Goal: Task Accomplishment & Management: Use online tool/utility

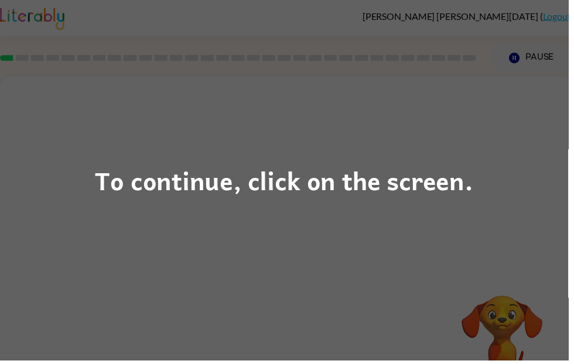
click at [419, 224] on div "To continue, click on the screen." at bounding box center [287, 182] width 574 height 364
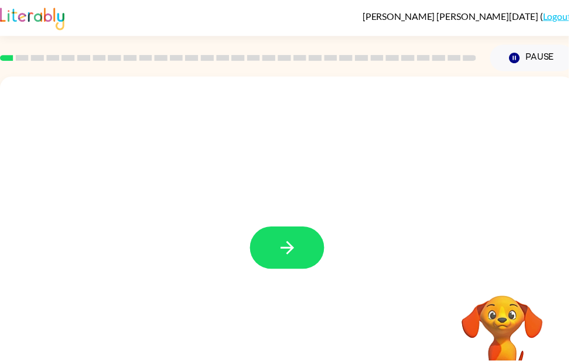
click at [300, 246] on icon "button" at bounding box center [290, 250] width 20 height 20
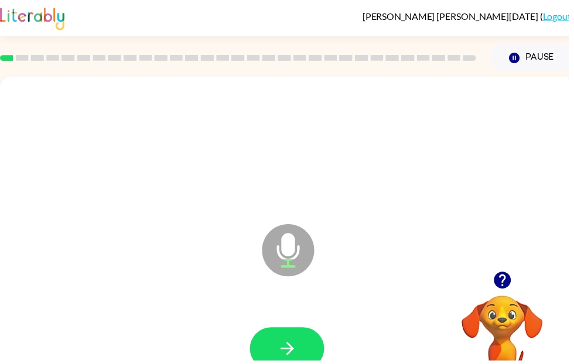
click at [280, 344] on icon "button" at bounding box center [290, 352] width 20 height 20
click at [504, 286] on icon "button" at bounding box center [506, 283] width 17 height 17
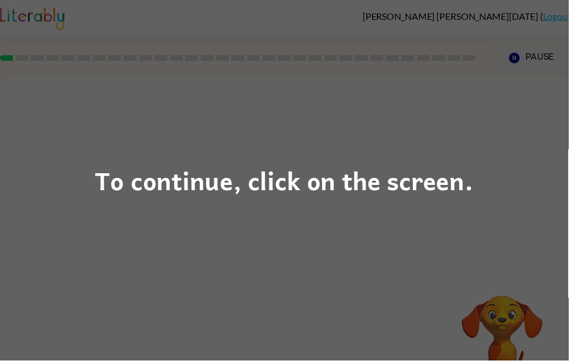
click at [268, 185] on div "To continue, click on the screen." at bounding box center [287, 182] width 382 height 40
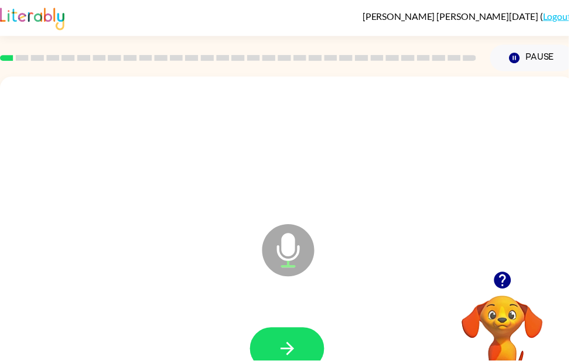
click at [502, 278] on icon "button" at bounding box center [506, 283] width 17 height 17
click at [289, 322] on div at bounding box center [290, 352] width 556 height 96
click at [293, 346] on icon "button" at bounding box center [290, 352] width 20 height 20
click at [287, 344] on icon "button" at bounding box center [290, 352] width 20 height 20
click at [287, 348] on icon "button" at bounding box center [290, 352] width 20 height 20
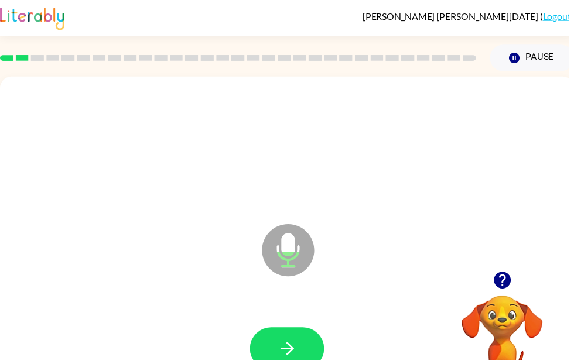
click at [516, 274] on icon "button" at bounding box center [507, 283] width 20 height 20
click at [286, 361] on icon "button" at bounding box center [290, 352] width 20 height 20
click at [285, 340] on button "button" at bounding box center [289, 352] width 75 height 43
click at [296, 359] on icon "button" at bounding box center [290, 352] width 20 height 20
click at [285, 361] on icon "button" at bounding box center [290, 352] width 20 height 20
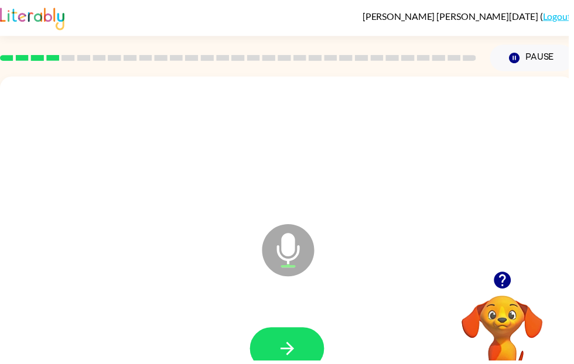
click at [297, 350] on icon "button" at bounding box center [290, 352] width 20 height 20
click at [288, 358] on icon "button" at bounding box center [290, 352] width 20 height 20
click at [296, 358] on icon "button" at bounding box center [290, 352] width 20 height 20
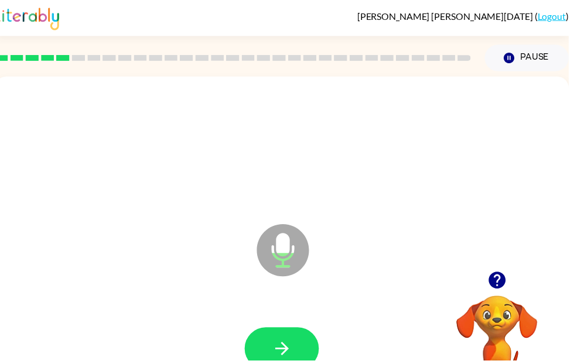
click at [264, 333] on button "button" at bounding box center [284, 352] width 75 height 43
click at [282, 358] on icon "button" at bounding box center [285, 352] width 20 height 20
click at [273, 353] on button "button" at bounding box center [284, 352] width 75 height 43
click at [285, 364] on button "button" at bounding box center [284, 352] width 75 height 43
click at [285, 357] on icon "button" at bounding box center [285, 352] width 20 height 20
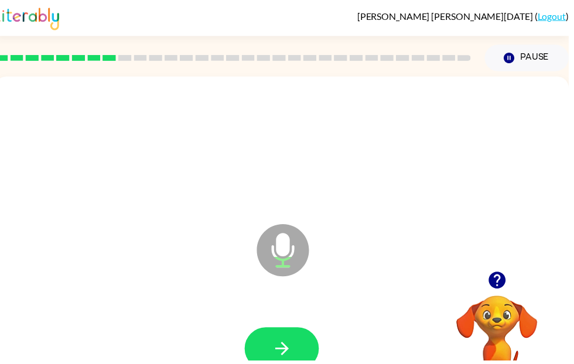
click at [289, 351] on icon "button" at bounding box center [284, 351] width 13 height 13
click at [507, 289] on icon "button" at bounding box center [501, 283] width 17 height 17
click at [278, 342] on icon "button" at bounding box center [285, 352] width 20 height 20
click at [282, 348] on icon "button" at bounding box center [285, 352] width 20 height 20
click at [276, 364] on button "button" at bounding box center [284, 352] width 75 height 43
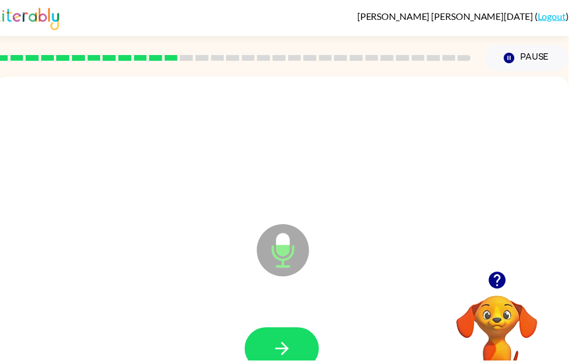
click at [502, 279] on icon "button" at bounding box center [502, 283] width 20 height 20
click at [281, 347] on icon "button" at bounding box center [285, 352] width 20 height 20
click at [300, 364] on button "button" at bounding box center [284, 352] width 75 height 43
click at [495, 276] on icon "button" at bounding box center [502, 283] width 20 height 20
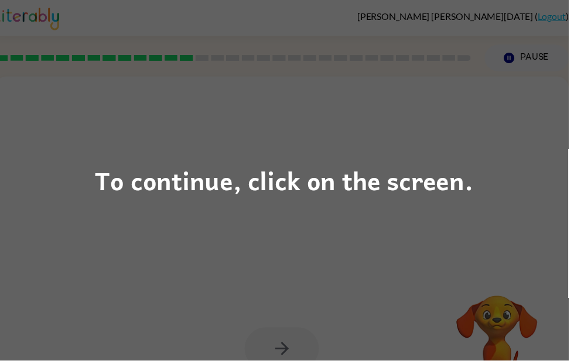
click at [366, 186] on div "To continue, click on the screen." at bounding box center [287, 182] width 382 height 40
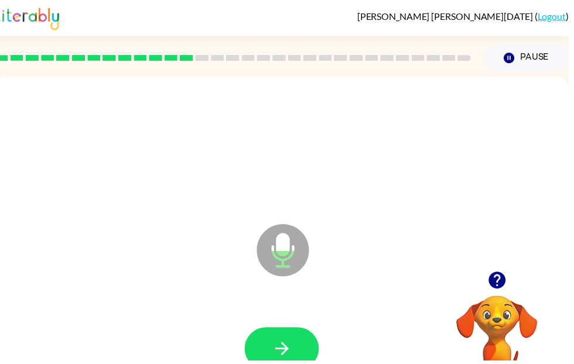
click at [267, 327] on div at bounding box center [284, 352] width 556 height 96
click at [290, 341] on button "button" at bounding box center [284, 352] width 75 height 43
click at [489, 280] on button "button" at bounding box center [502, 283] width 30 height 30
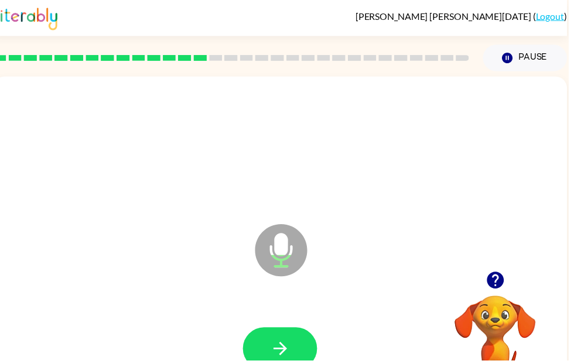
scroll to position [0, 7]
click at [270, 362] on button "button" at bounding box center [282, 352] width 75 height 43
click at [279, 364] on button "button" at bounding box center [282, 352] width 75 height 43
click at [270, 345] on button "button" at bounding box center [282, 352] width 75 height 43
click at [503, 279] on icon "button" at bounding box center [499, 283] width 17 height 17
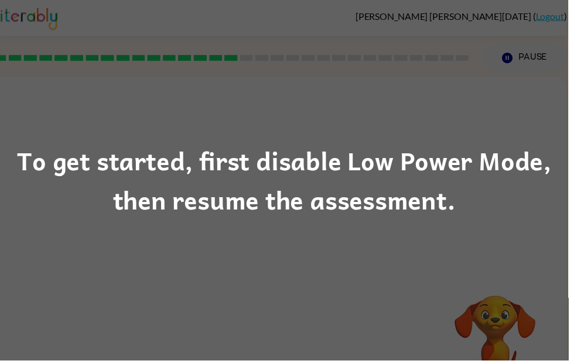
click at [239, 225] on div "To get started, first disable Low Power Mode, then resume the assessment." at bounding box center [287, 182] width 574 height 364
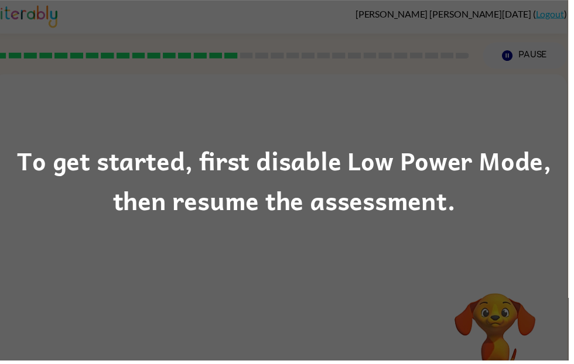
scroll to position [1, 0]
click at [417, 196] on div "To get started, first disable Low Power Mode, then resume the assessment." at bounding box center [287, 182] width 574 height 80
click at [376, 263] on div "To get started, first disable Low Power Mode, then resume the assessment." at bounding box center [287, 182] width 574 height 364
click at [341, 231] on div "To get started, first disable Low Power Mode, then resume the assessment." at bounding box center [287, 182] width 574 height 364
click at [573, 364] on div "To get started, first disable Low Power Mode, then resume the assessment." at bounding box center [287, 182] width 574 height 364
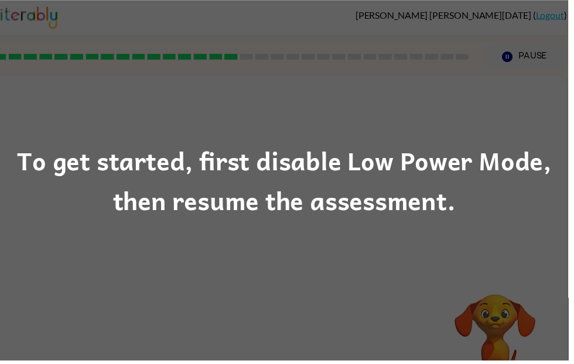
scroll to position [0, 0]
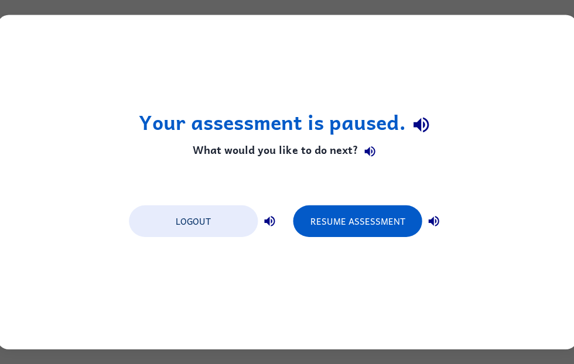
click at [366, 227] on button "Resume Assessment" at bounding box center [357, 221] width 129 height 32
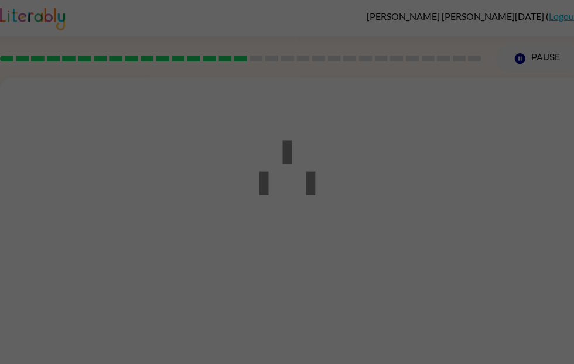
scroll to position [1, 0]
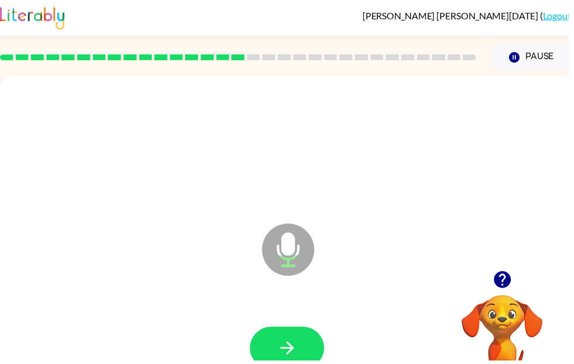
click at [321, 328] on div at bounding box center [290, 352] width 556 height 96
click at [303, 352] on button "button" at bounding box center [289, 351] width 75 height 43
click at [306, 355] on button "button" at bounding box center [289, 351] width 75 height 43
click at [310, 342] on button "button" at bounding box center [289, 351] width 75 height 43
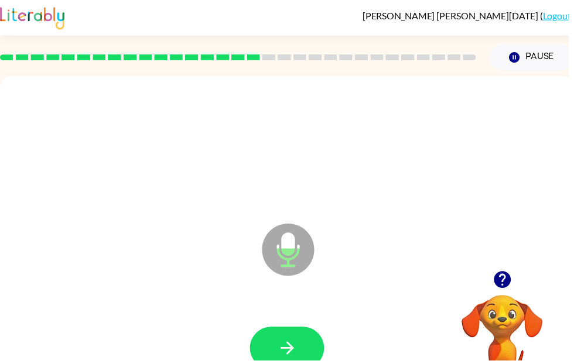
click at [296, 345] on icon "button" at bounding box center [290, 351] width 20 height 20
click at [307, 341] on button "button" at bounding box center [289, 351] width 75 height 43
click at [506, 270] on button "button" at bounding box center [507, 283] width 30 height 30
click at [296, 362] on icon "button" at bounding box center [290, 351] width 20 height 20
click at [511, 358] on video "Your browser must support playing .mp4 files to use Literably. Please try using…" at bounding box center [506, 338] width 117 height 117
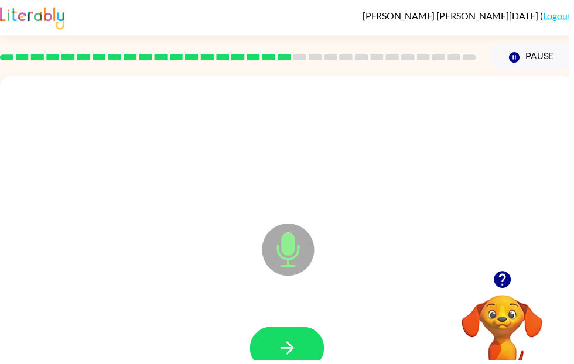
click at [285, 353] on icon "button" at bounding box center [290, 351] width 20 height 20
click at [293, 358] on icon "button" at bounding box center [290, 351] width 20 height 20
click at [300, 347] on button "button" at bounding box center [289, 351] width 75 height 43
click at [302, 342] on button "button" at bounding box center [289, 351] width 75 height 43
click at [297, 342] on icon "button" at bounding box center [290, 351] width 20 height 20
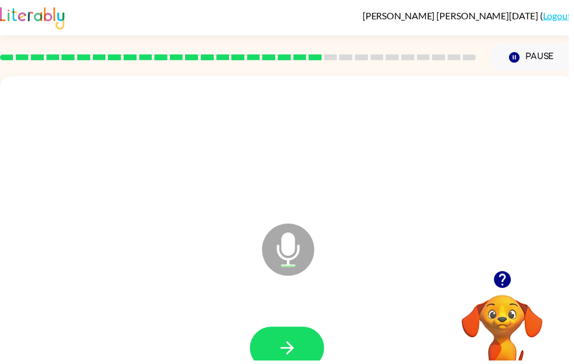
click at [506, 278] on icon "button" at bounding box center [507, 282] width 20 height 20
click at [293, 342] on icon "button" at bounding box center [290, 351] width 20 height 20
click at [309, 345] on button "button" at bounding box center [289, 351] width 75 height 43
click at [443, 363] on div at bounding box center [290, 352] width 556 height 96
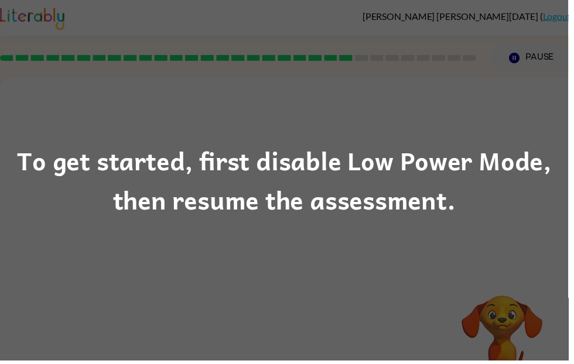
click at [392, 176] on div "To get started, first disable Low Power Mode, then resume the assessment." at bounding box center [287, 182] width 574 height 80
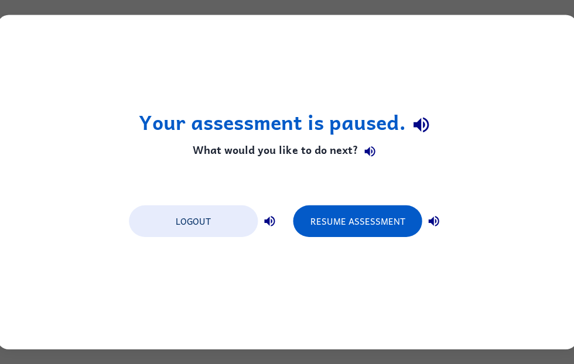
click at [391, 222] on button "Resume Assessment" at bounding box center [357, 221] width 129 height 32
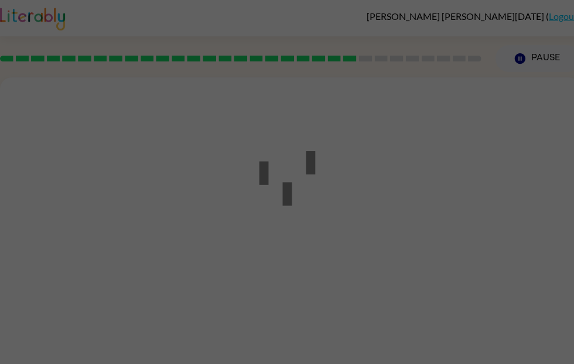
scroll to position [1, 0]
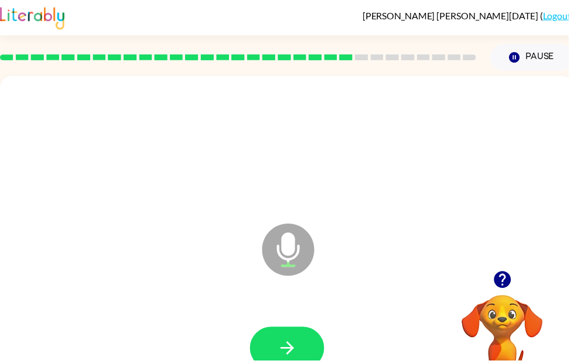
click at [283, 348] on icon "button" at bounding box center [290, 351] width 20 height 20
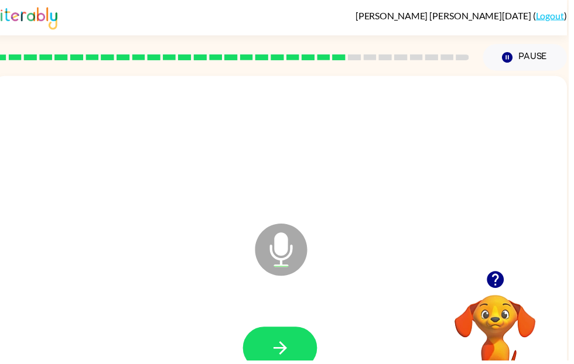
scroll to position [0, 7]
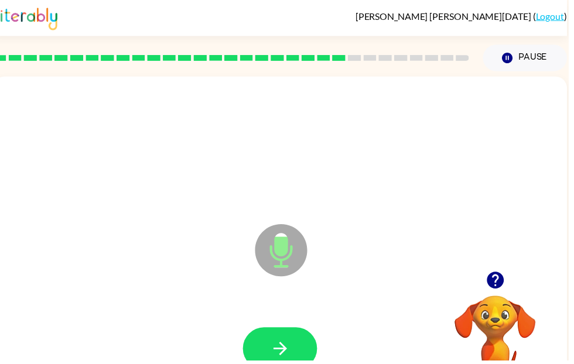
click at [307, 364] on button "button" at bounding box center [282, 352] width 75 height 43
click at [299, 326] on div at bounding box center [283, 352] width 556 height 96
click at [290, 340] on button "button" at bounding box center [282, 352] width 75 height 43
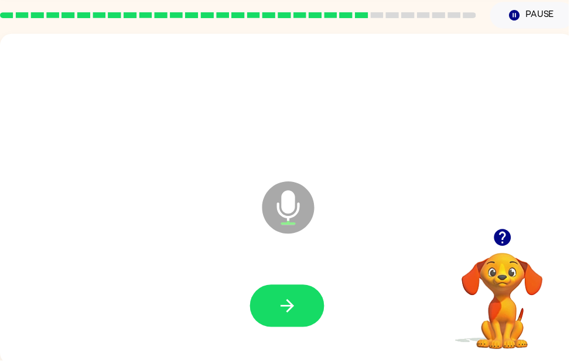
scroll to position [44, 0]
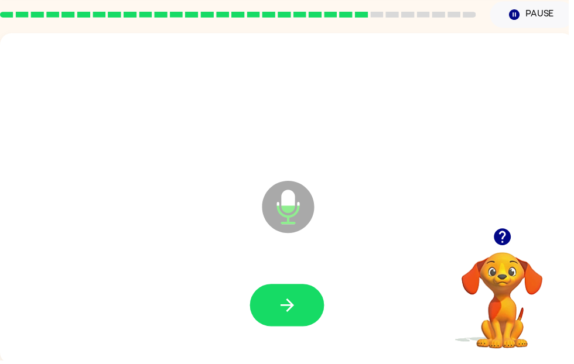
click at [290, 295] on button "button" at bounding box center [289, 308] width 75 height 43
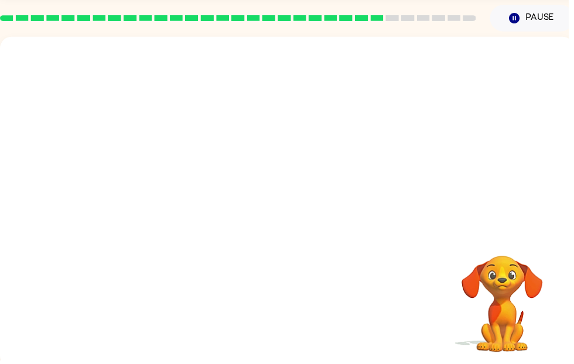
scroll to position [40, 0]
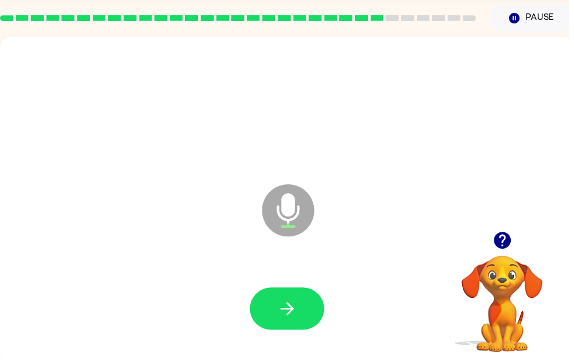
click at [313, 320] on button "button" at bounding box center [289, 311] width 75 height 43
click at [280, 320] on icon "button" at bounding box center [290, 312] width 20 height 20
click at [288, 313] on icon "button" at bounding box center [290, 312] width 20 height 20
click at [510, 246] on icon "button" at bounding box center [506, 242] width 17 height 17
click at [293, 308] on icon "button" at bounding box center [290, 312] width 20 height 20
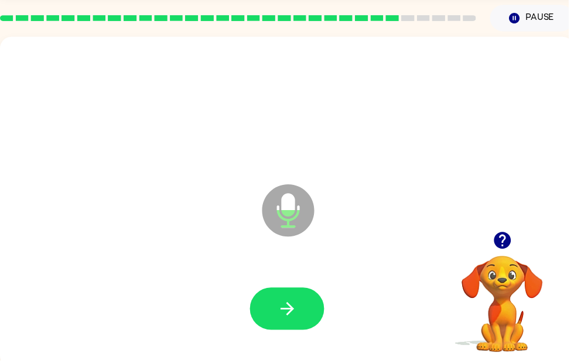
click at [294, 307] on icon "button" at bounding box center [290, 312] width 20 height 20
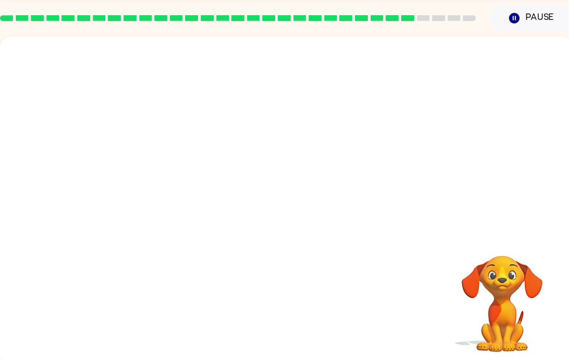
click at [308, 364] on div at bounding box center [290, 204] width 580 height 334
click at [342, 362] on div at bounding box center [290, 204] width 580 height 334
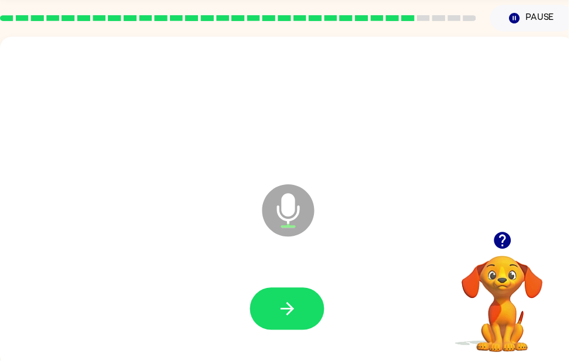
click at [504, 256] on button "button" at bounding box center [507, 243] width 30 height 30
click at [298, 314] on icon "button" at bounding box center [290, 312] width 20 height 20
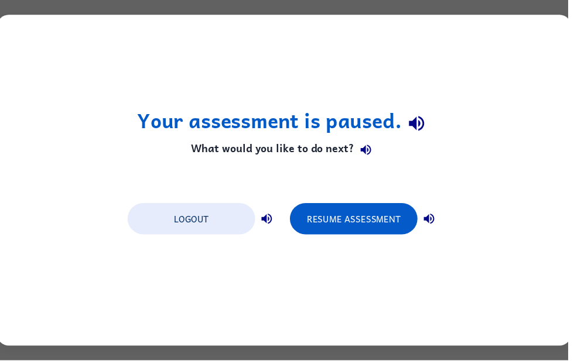
scroll to position [0, 0]
